Goal: Book appointment/travel/reservation

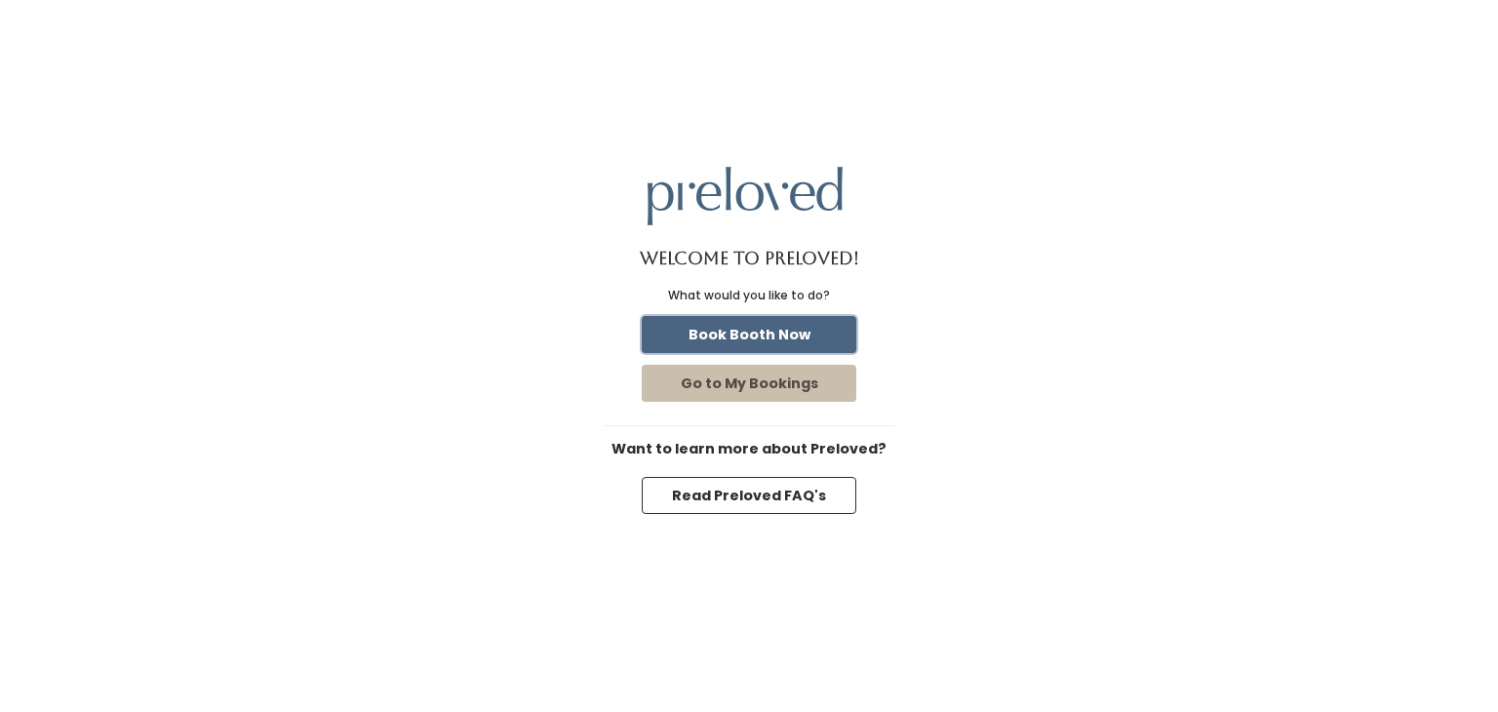
click at [768, 335] on button "Book Booth Now" at bounding box center [749, 334] width 215 height 37
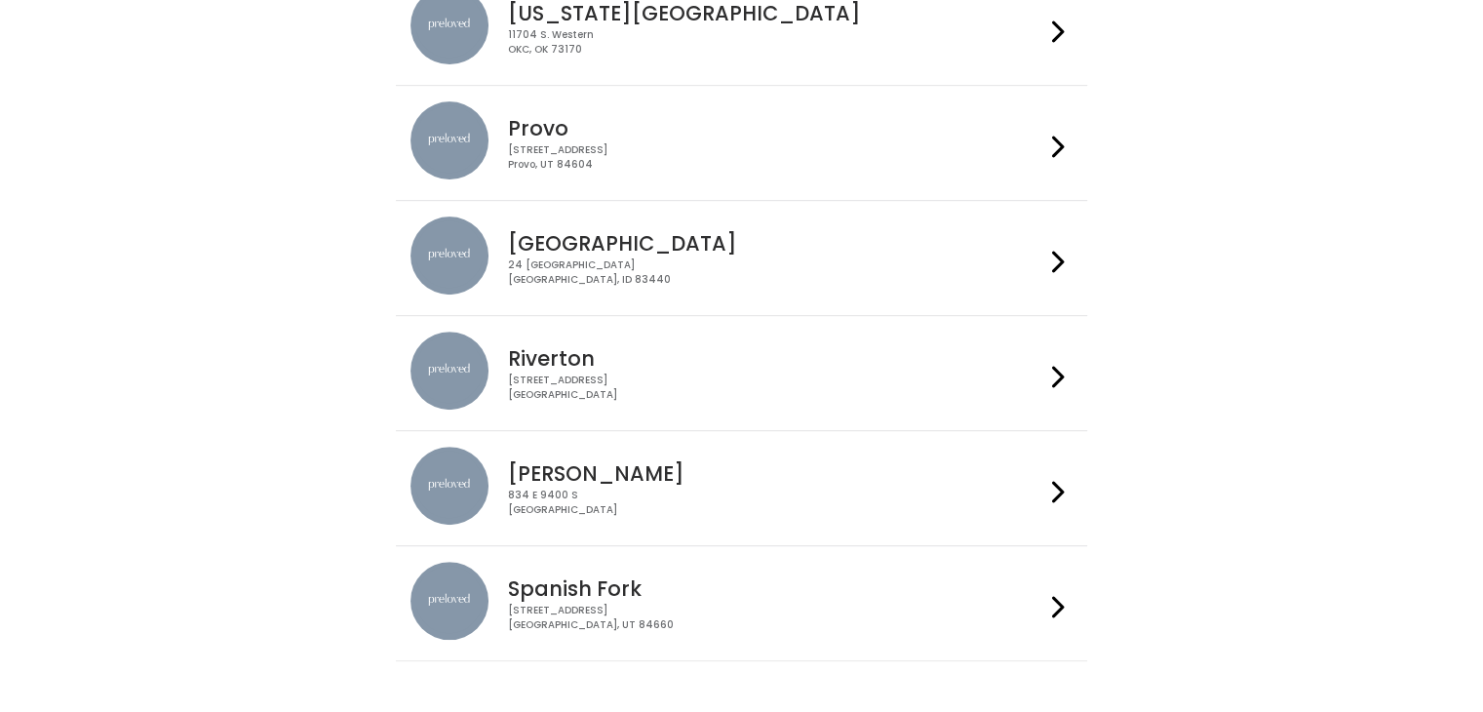
scroll to position [690, 0]
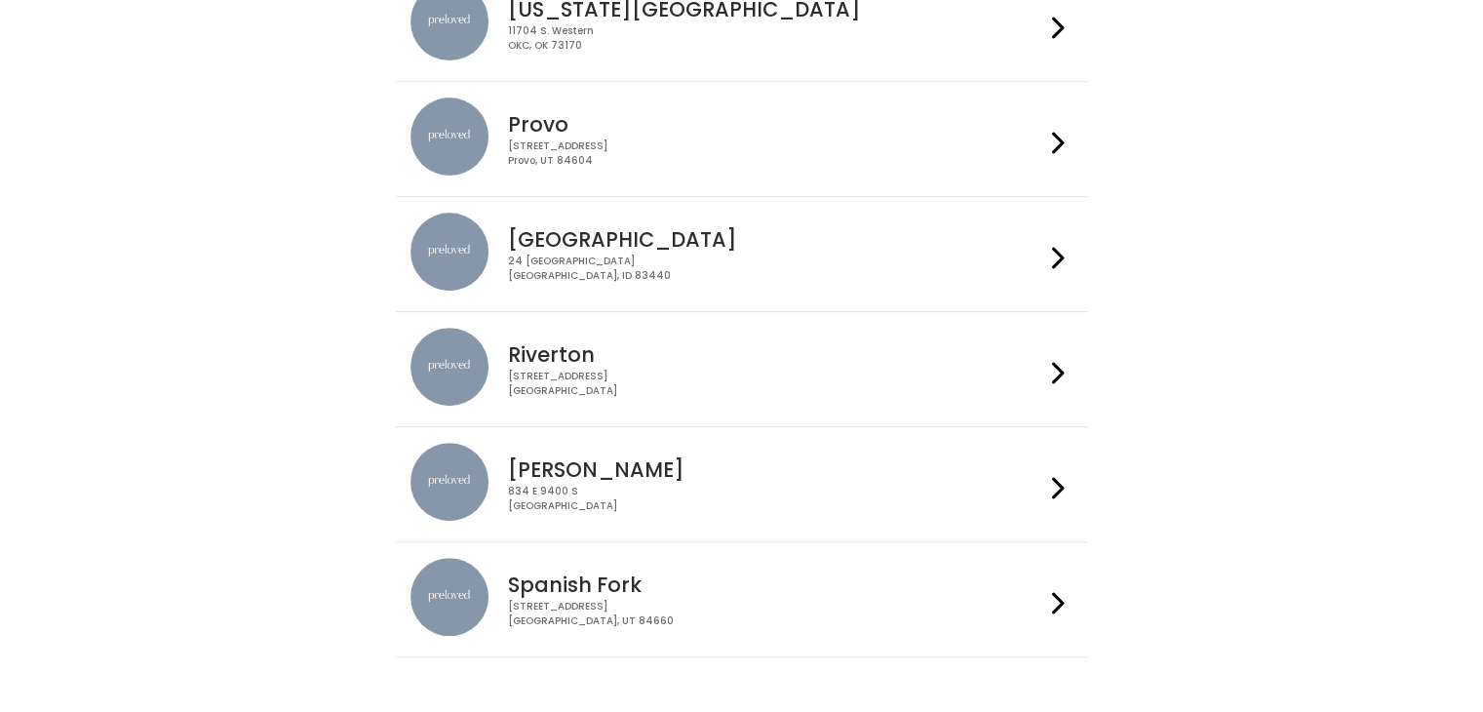
click at [936, 600] on div "244 N Main St Spanish Fork, UT 84660" at bounding box center [776, 614] width 536 height 28
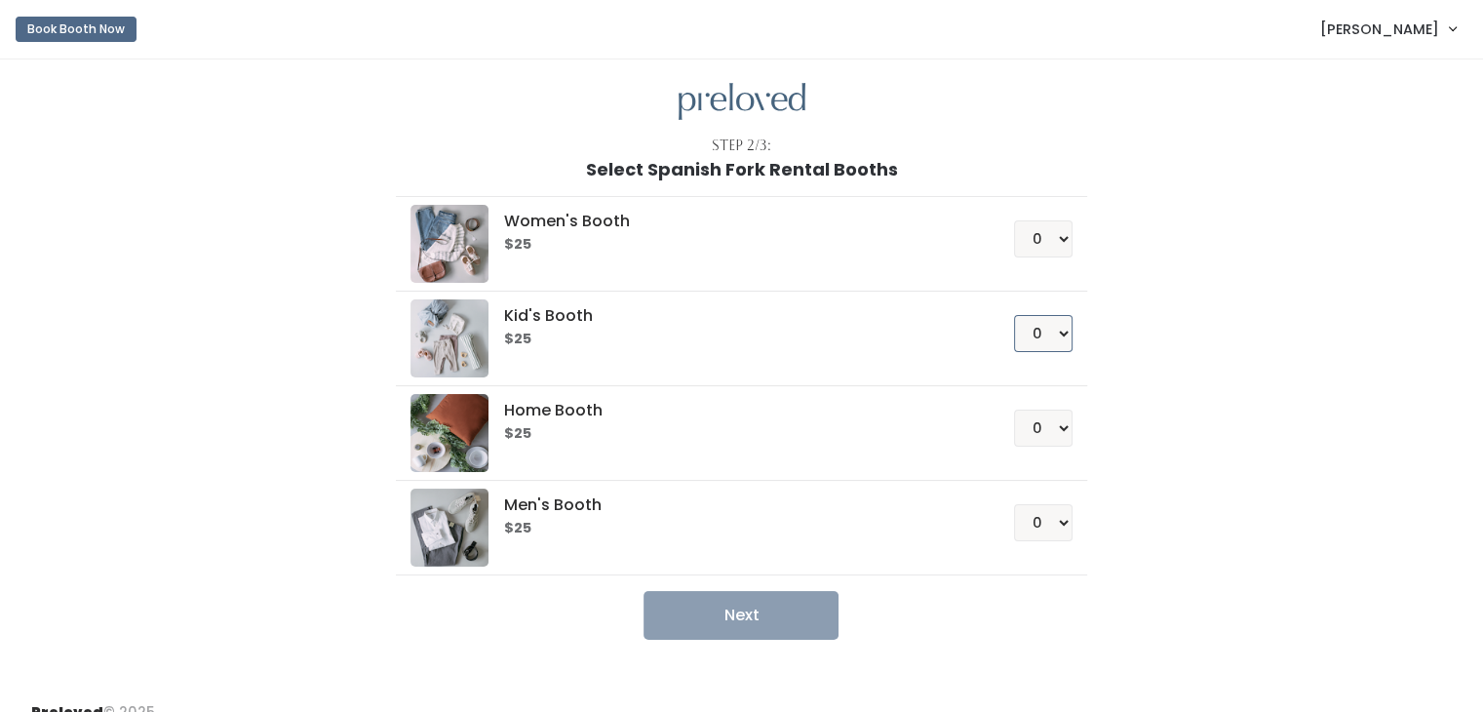
click at [1060, 335] on select "0 1 2 3 4" at bounding box center [1043, 333] width 59 height 37
select select "1"
click at [1014, 315] on select "0 1 2 3 4" at bounding box center [1043, 333] width 59 height 37
click at [721, 613] on button "Next" at bounding box center [741, 615] width 195 height 49
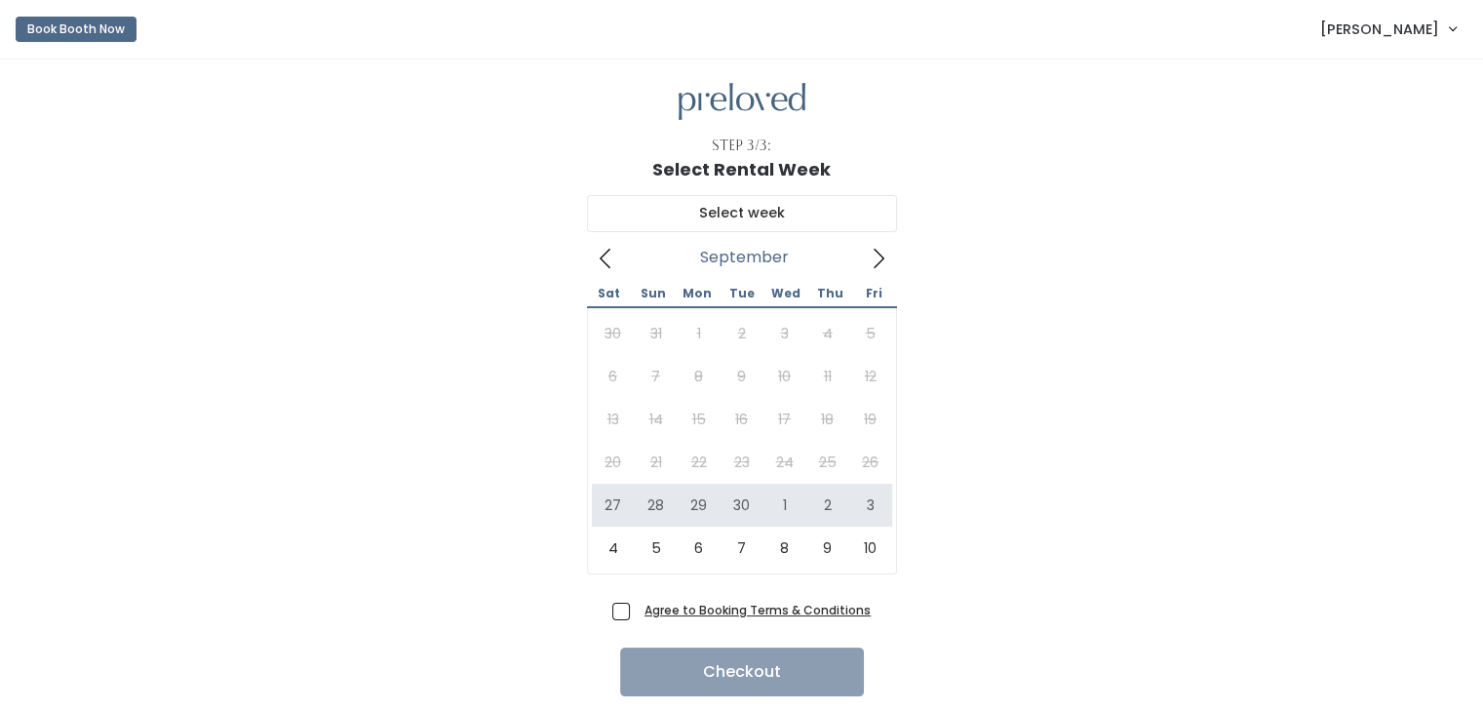
click at [879, 258] on icon at bounding box center [878, 258] width 21 height 21
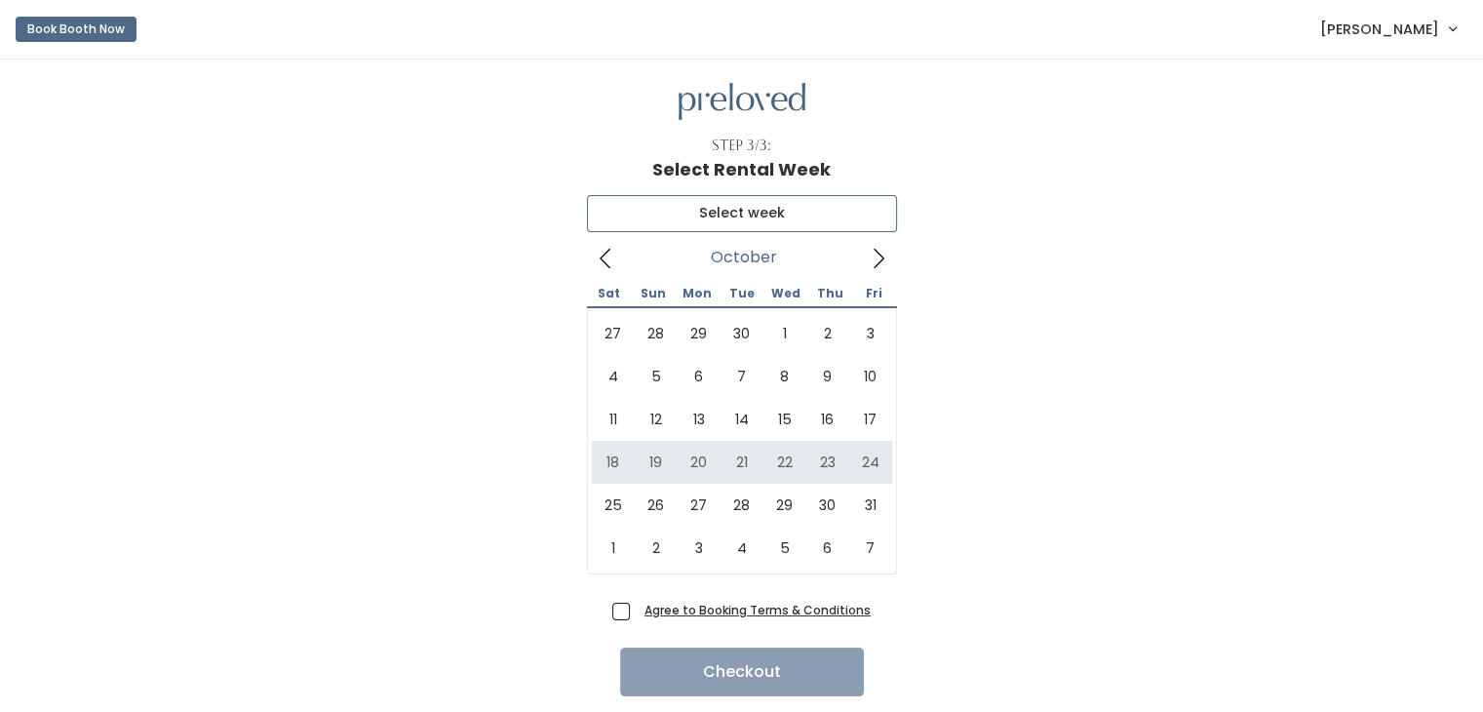
type input "October 18 to October 24"
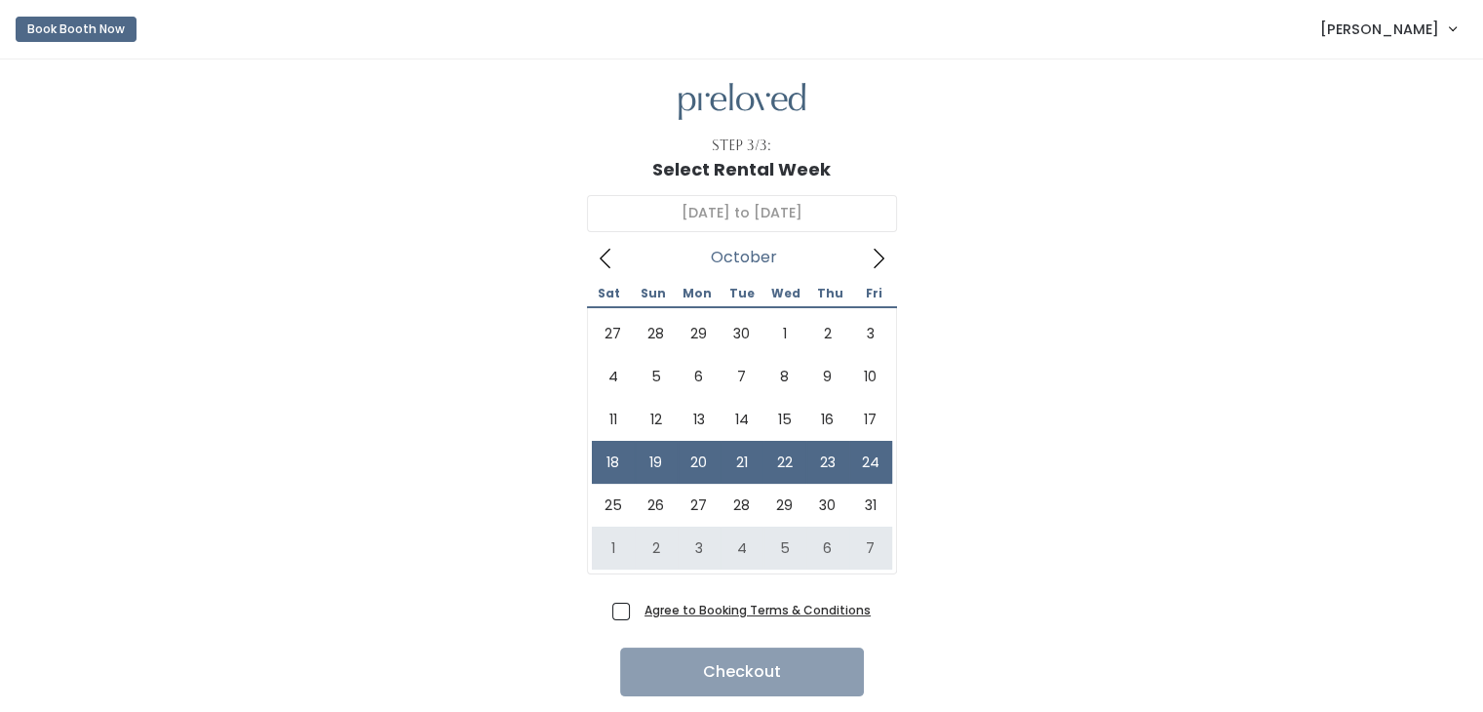
click at [637, 613] on span "Agree to Booking Terms & Conditions" at bounding box center [754, 610] width 234 height 20
click at [637, 612] on input "Agree to Booking Terms & Conditions" at bounding box center [643, 606] width 13 height 13
checkbox input "true"
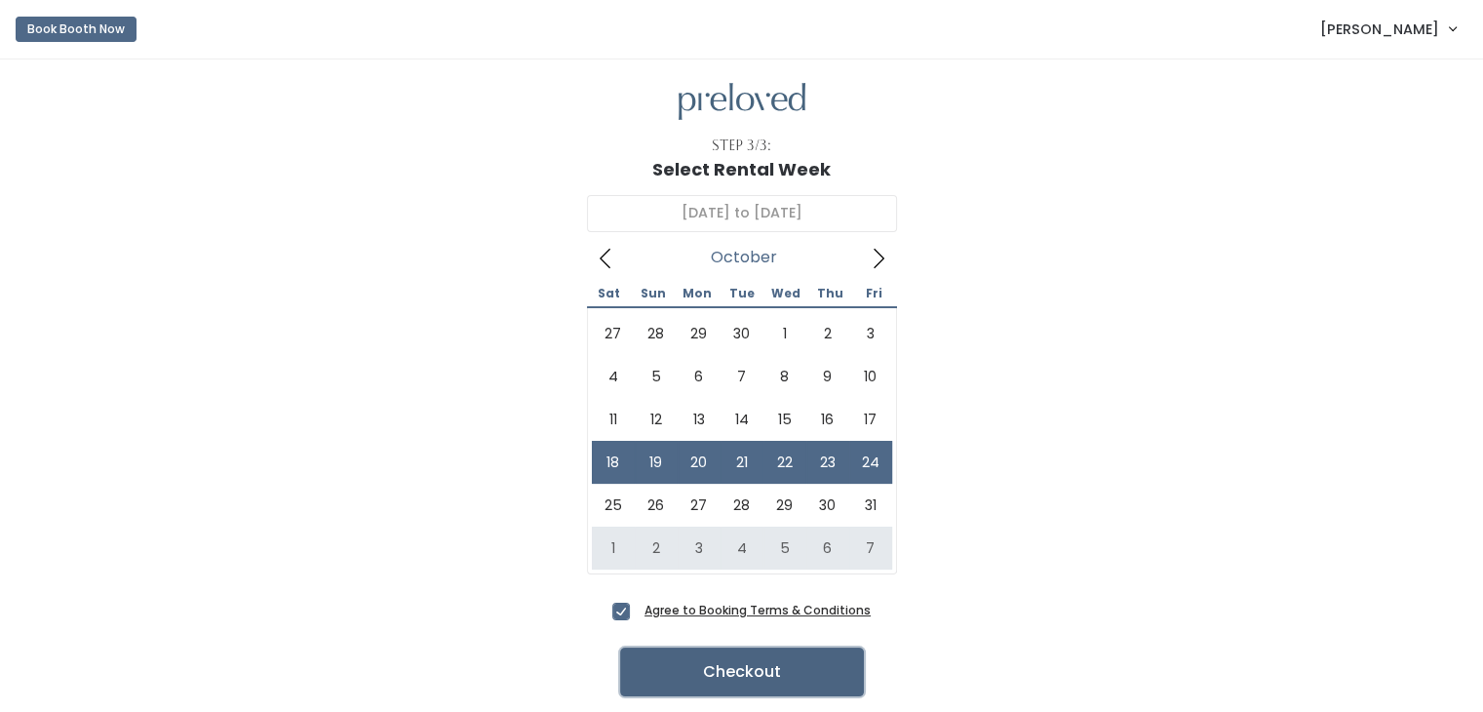
click at [670, 671] on button "Checkout" at bounding box center [742, 671] width 244 height 49
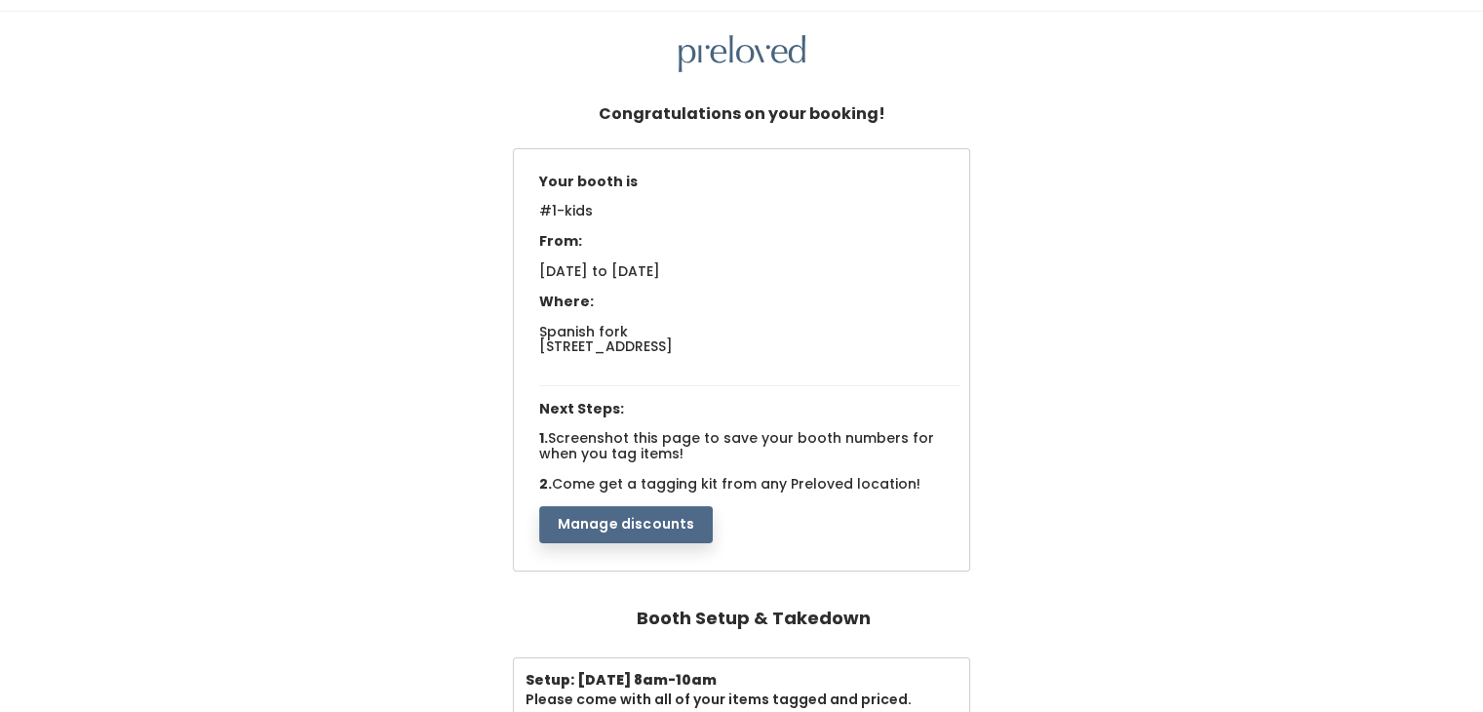
scroll to position [47, 0]
click at [608, 528] on button "Manage discounts" at bounding box center [626, 525] width 175 height 37
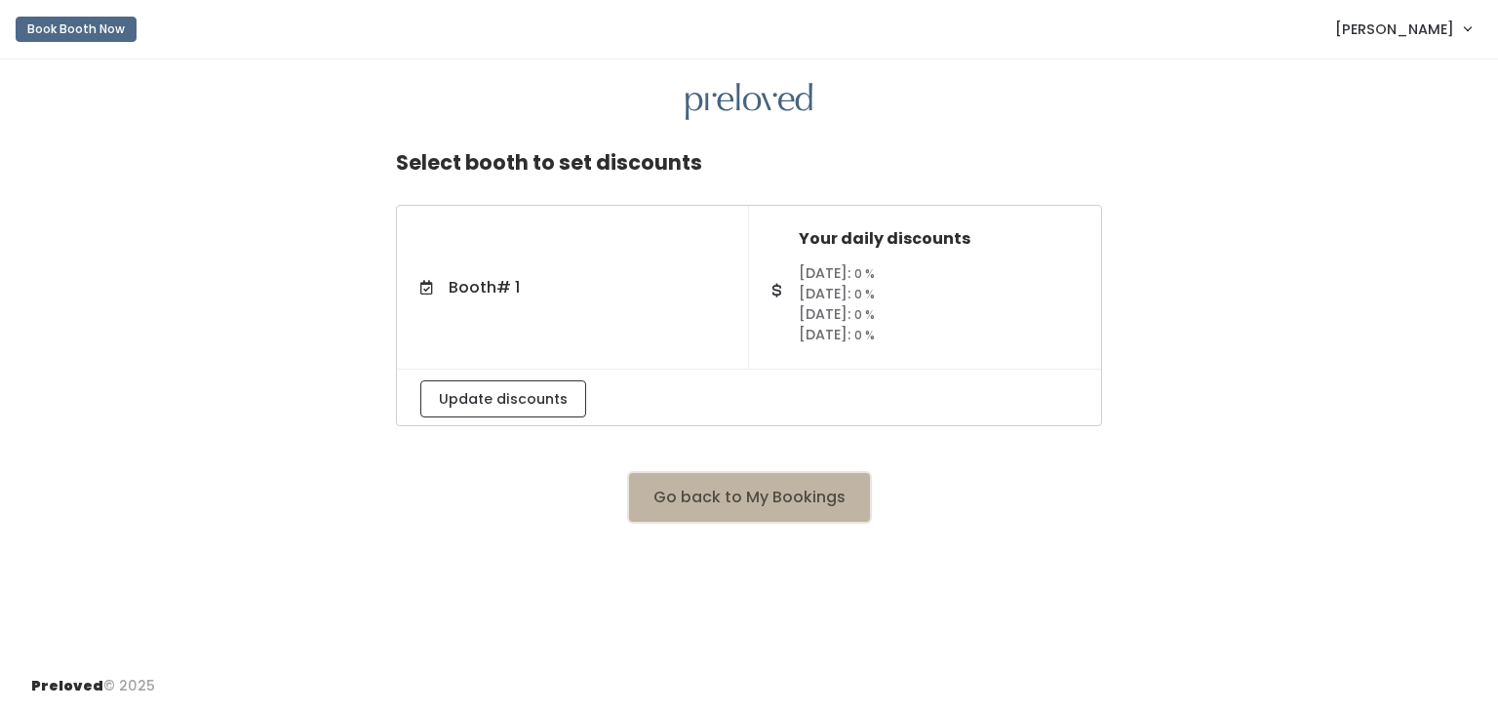
click at [652, 508] on button "Go back to My Bookings" at bounding box center [749, 497] width 241 height 49
